Goal: Book appointment/travel/reservation

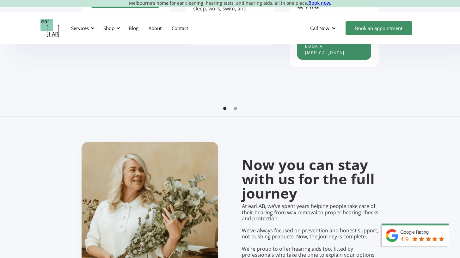
scroll to position [359, 0]
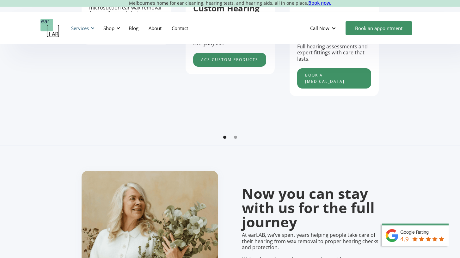
click at [90, 29] on div at bounding box center [92, 28] width 4 height 4
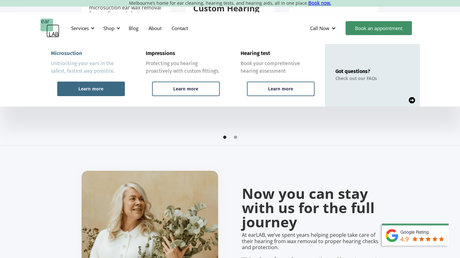
click at [101, 92] on div "Learn more" at bounding box center [91, 89] width 68 height 15
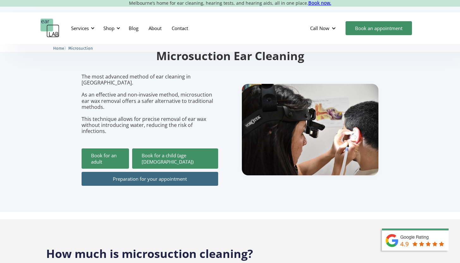
scroll to position [52, 0]
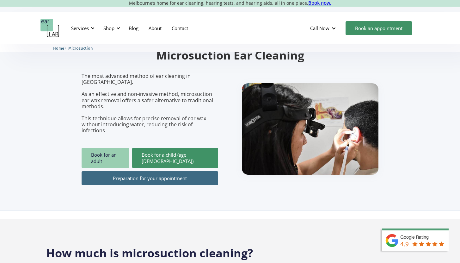
click at [110, 148] on link "Book for an adult" at bounding box center [105, 158] width 47 height 20
